Goal: Navigation & Orientation: Find specific page/section

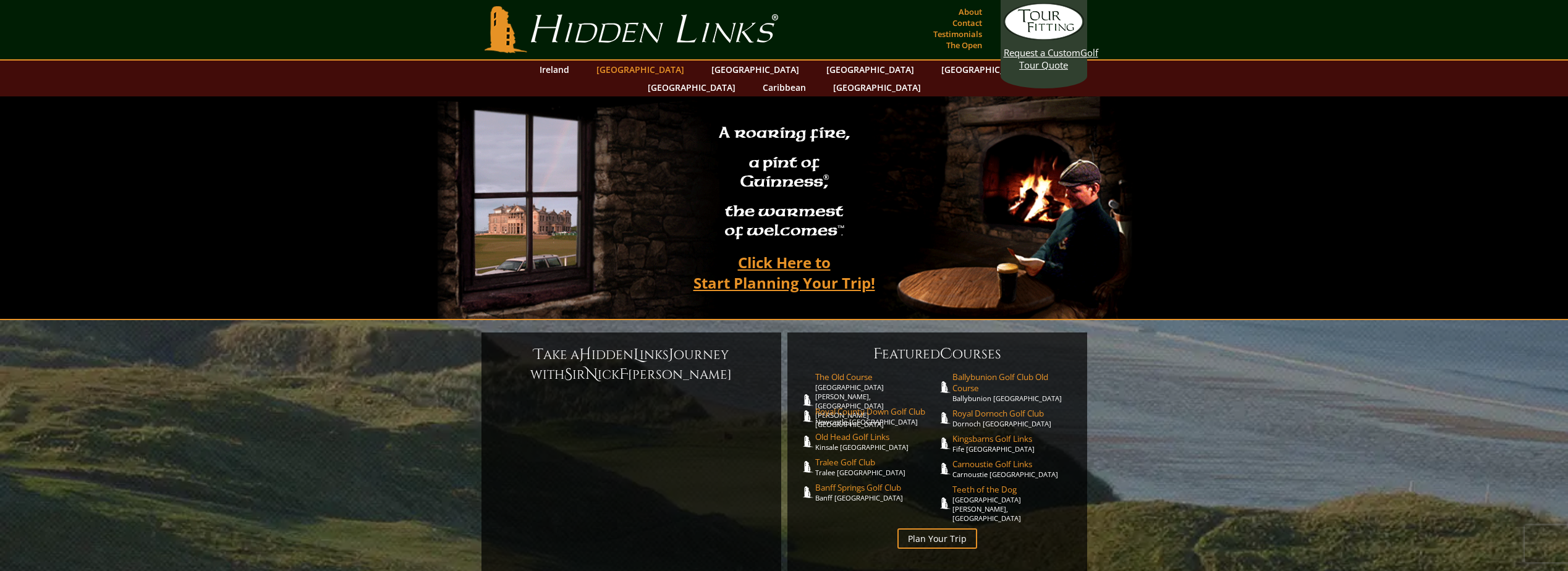
click at [649, 67] on link "[GEOGRAPHIC_DATA]" at bounding box center [641, 69] width 100 height 18
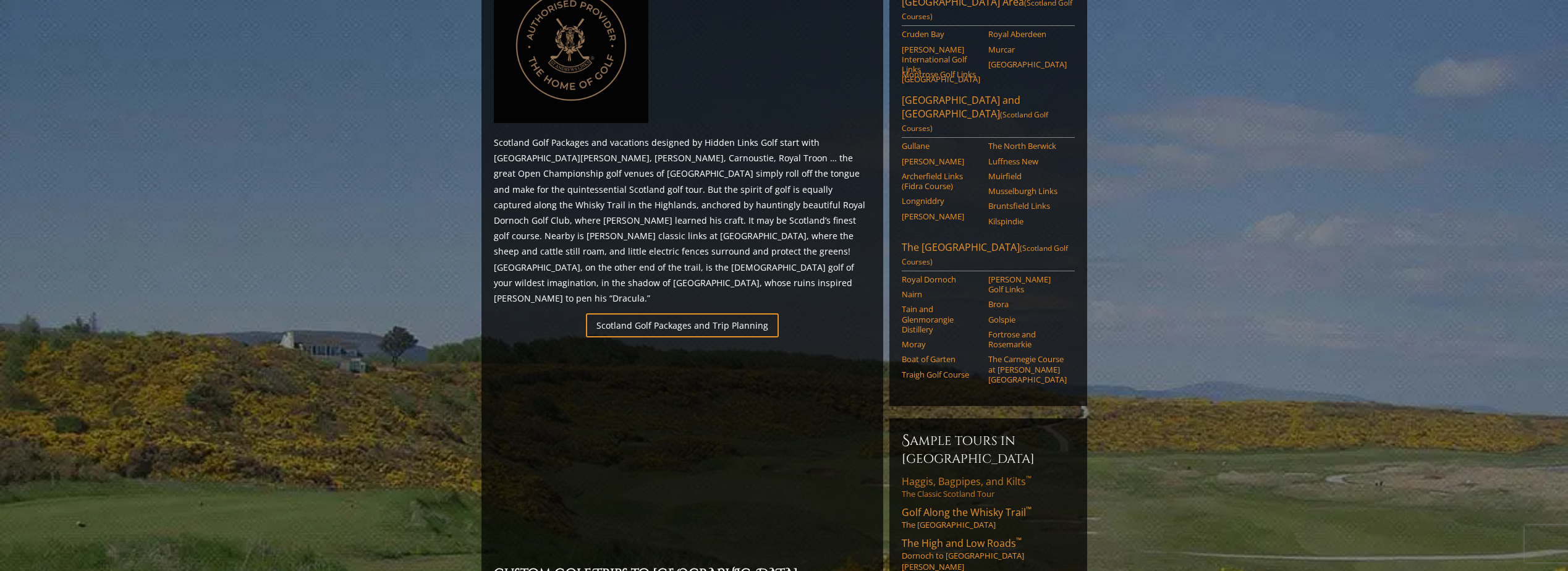
scroll to position [680, 0]
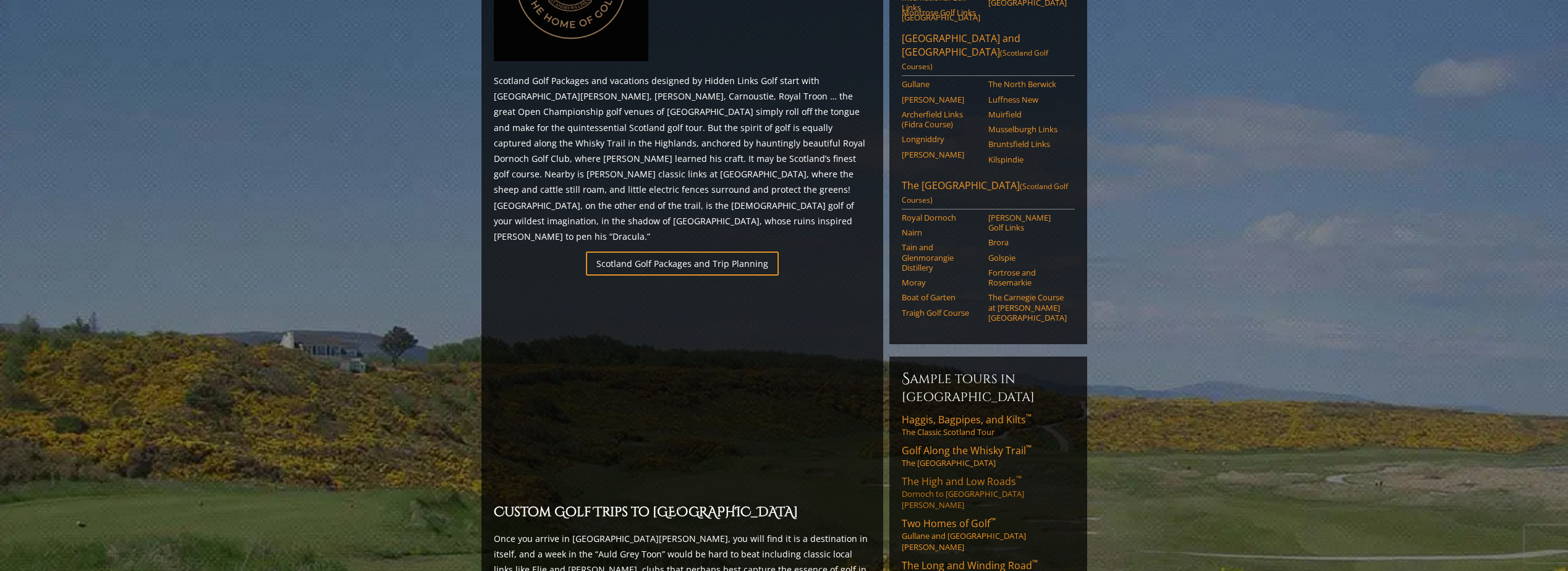
click at [972, 475] on span "The High and Low Roads ™" at bounding box center [961, 481] width 120 height 13
